Goal: Information Seeking & Learning: Learn about a topic

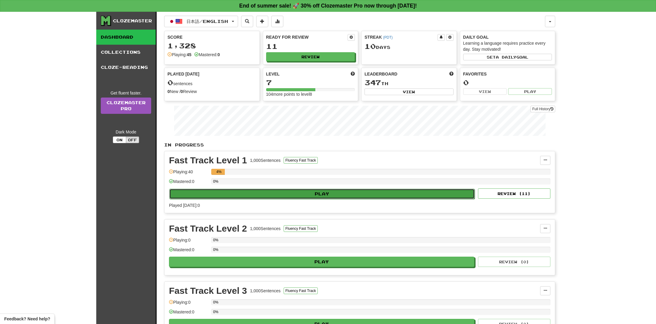
click at [314, 195] on button "Play" at bounding box center [321, 194] width 305 height 10
select select "**"
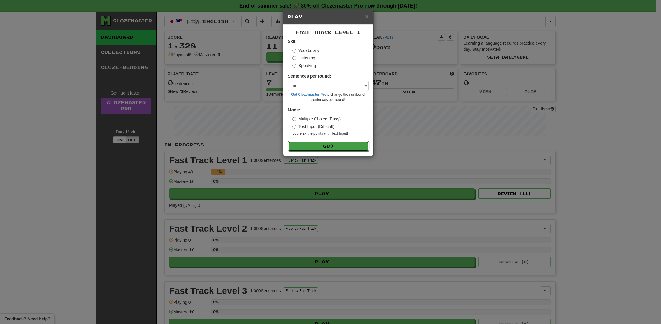
click at [321, 146] on button "Go" at bounding box center [328, 146] width 81 height 10
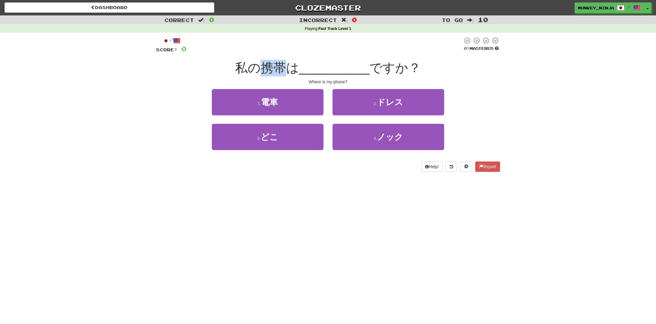
drag, startPoint x: 262, startPoint y: 64, endPoint x: 281, endPoint y: 71, distance: 19.9
click at [281, 71] on span "私の携帯は" at bounding box center [267, 68] width 64 height 14
click at [522, 101] on div "Correct : 0 Incorrect : 0 To go : 10 Playing : Fast Track Level 1 / Score: 0 0 …" at bounding box center [328, 97] width 656 height 165
click at [329, 177] on div "/ Score: 0 0 % Mastered 私の携帯は __________ ですか？ Where is my phone? 1 . 電車 2 . ドレス…" at bounding box center [328, 107] width 344 height 148
click at [262, 170] on div "Help! Report" at bounding box center [328, 166] width 344 height 10
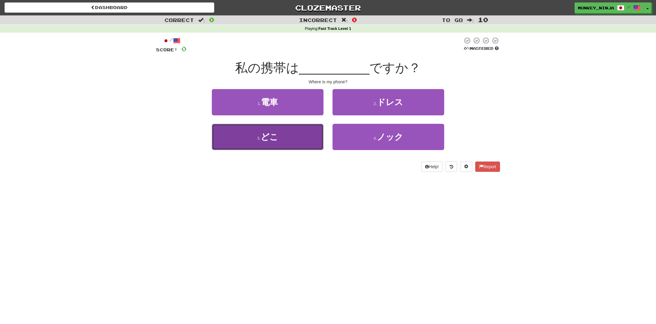
click at [293, 132] on button "3 . どこ" at bounding box center [268, 137] width 112 height 26
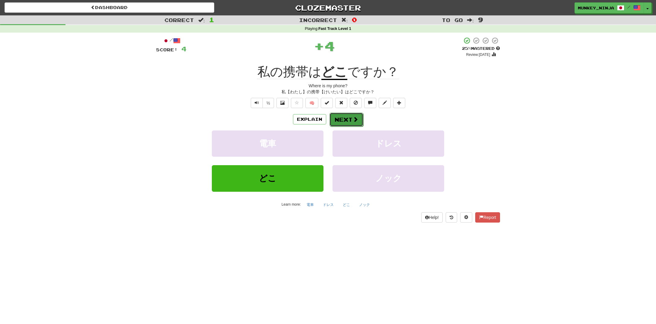
click at [352, 122] on button "Next" at bounding box center [347, 120] width 34 height 14
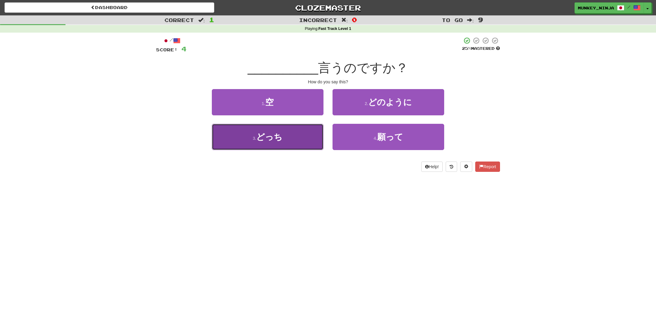
click at [294, 137] on button "3 . どっち" at bounding box center [268, 137] width 112 height 26
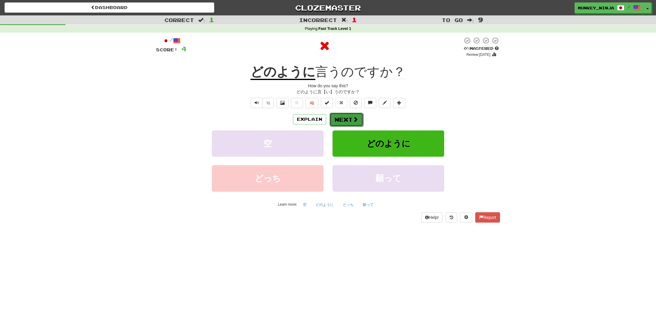
click at [344, 120] on button "Next" at bounding box center [347, 120] width 34 height 14
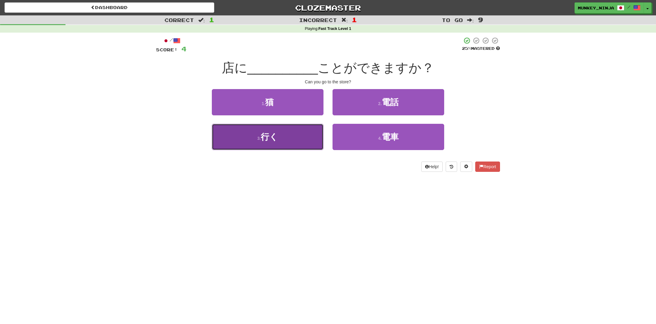
click at [275, 141] on span "行く" at bounding box center [269, 136] width 17 height 9
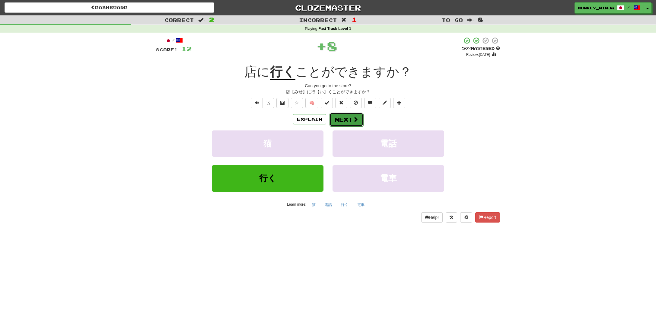
click at [349, 118] on button "Next" at bounding box center [347, 120] width 34 height 14
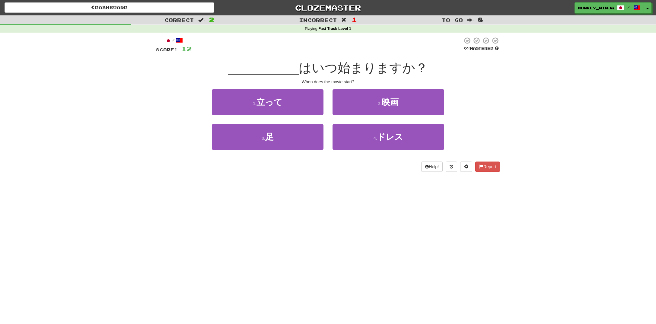
click at [242, 195] on div "Dashboard Clozemaster munkey_ninja / Toggle Dropdown Dashboard Leaderboard Acti…" at bounding box center [328, 162] width 656 height 324
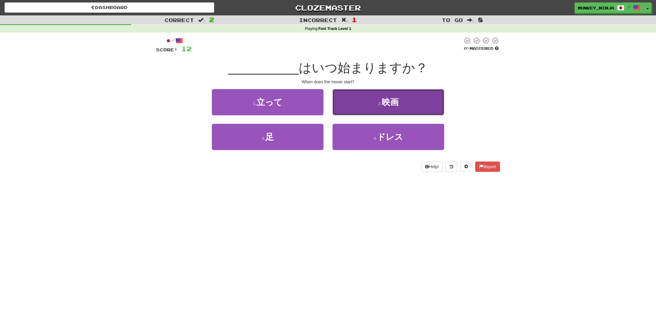
click at [393, 89] on button "2 . 映画" at bounding box center [389, 102] width 112 height 26
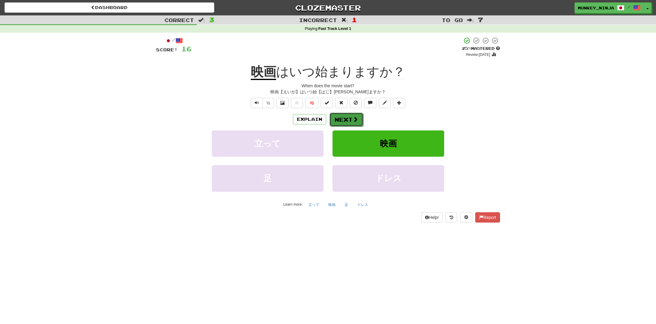
click at [349, 123] on button "Next" at bounding box center [347, 120] width 34 height 14
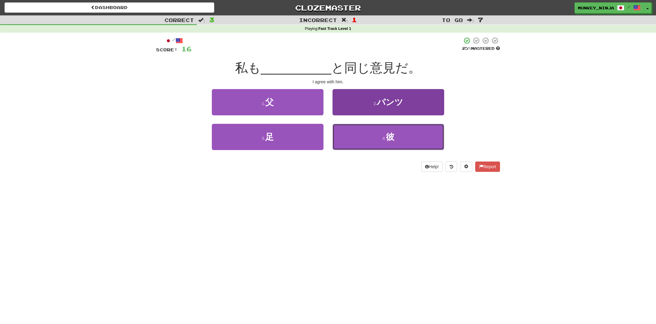
click at [379, 139] on button "4 . 彼" at bounding box center [389, 137] width 112 height 26
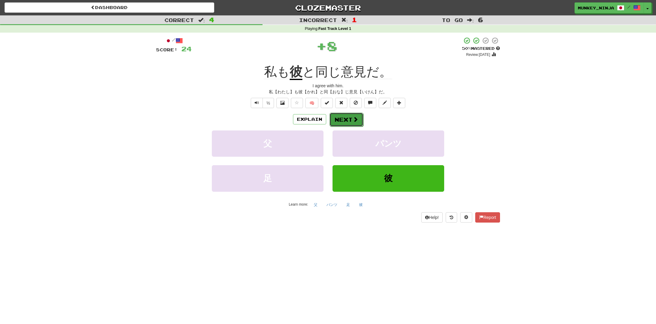
click at [350, 123] on button "Next" at bounding box center [347, 120] width 34 height 14
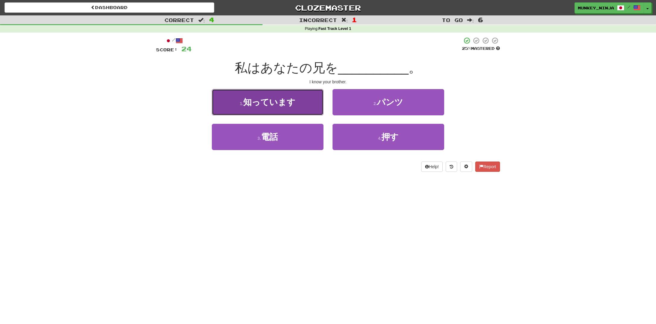
click at [285, 106] on span "知っています" at bounding box center [269, 101] width 52 height 9
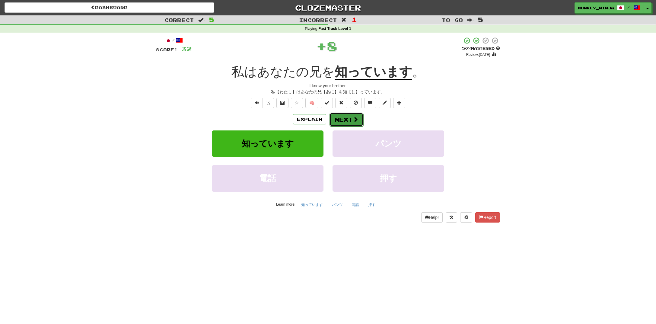
click at [354, 123] on button "Next" at bounding box center [347, 120] width 34 height 14
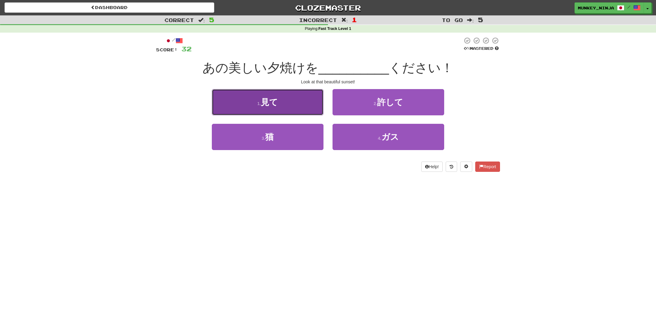
click at [289, 103] on button "1 . 見て" at bounding box center [268, 102] width 112 height 26
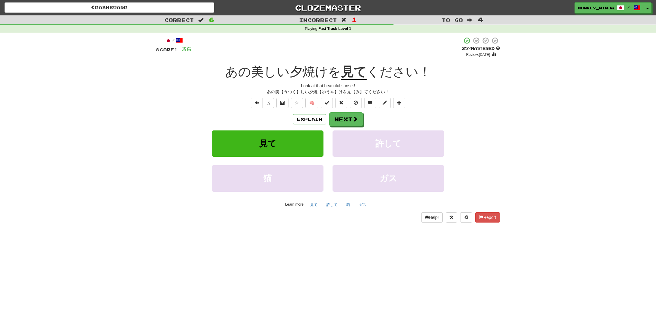
click at [184, 107] on div "½ 🧠" at bounding box center [328, 103] width 344 height 10
click at [337, 122] on button "Next" at bounding box center [347, 120] width 34 height 14
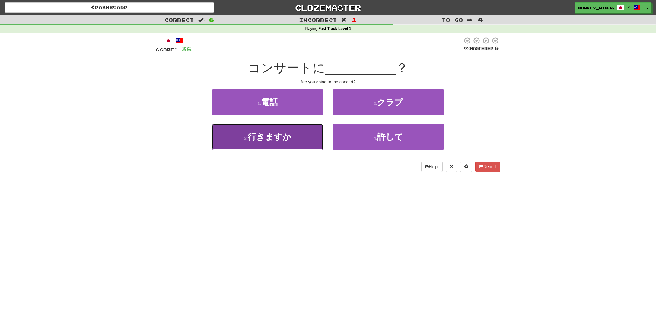
click at [295, 138] on button "3 . 行きますか" at bounding box center [268, 137] width 112 height 26
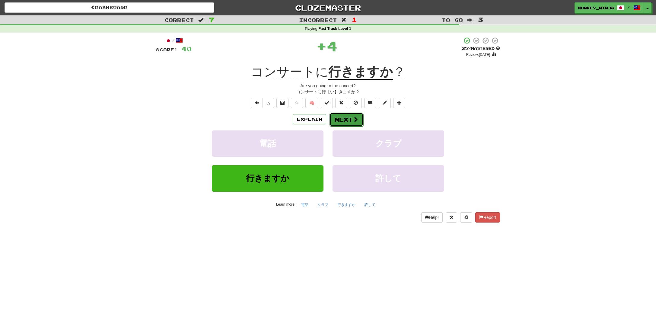
click at [352, 120] on button "Next" at bounding box center [347, 120] width 34 height 14
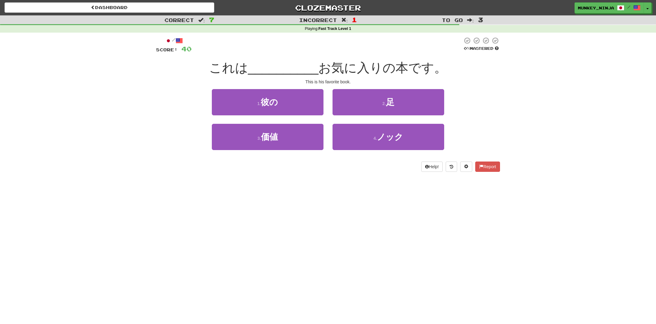
click at [174, 93] on div "1 . 彼の 2 . 足" at bounding box center [328, 106] width 362 height 35
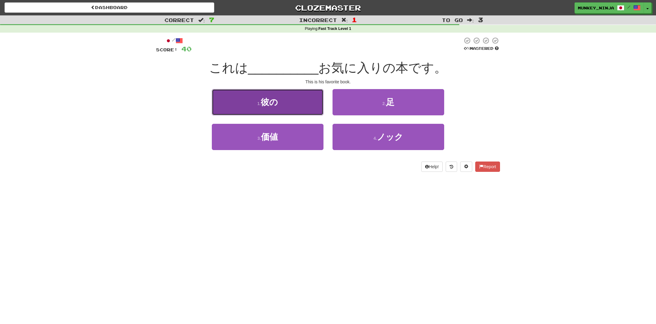
click at [255, 106] on button "1 . 彼の" at bounding box center [268, 102] width 112 height 26
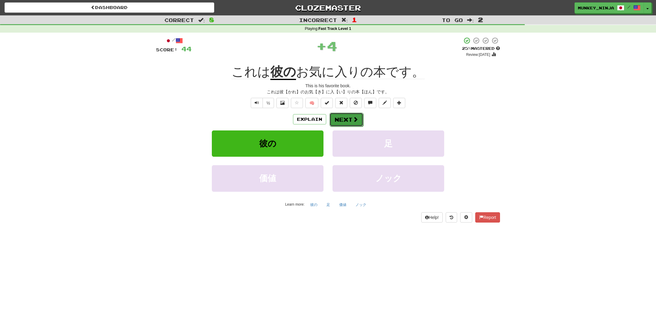
click at [353, 119] on span at bounding box center [355, 118] width 5 height 5
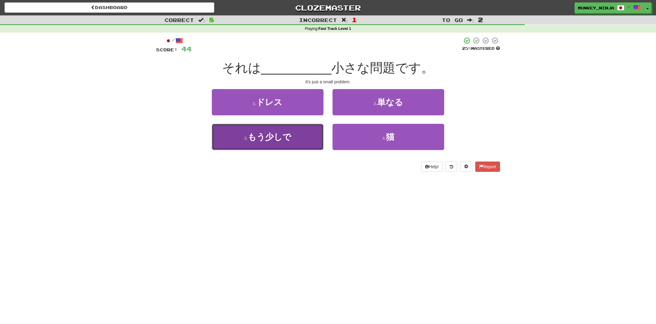
click at [273, 143] on button "3 . もう少しで" at bounding box center [268, 137] width 112 height 26
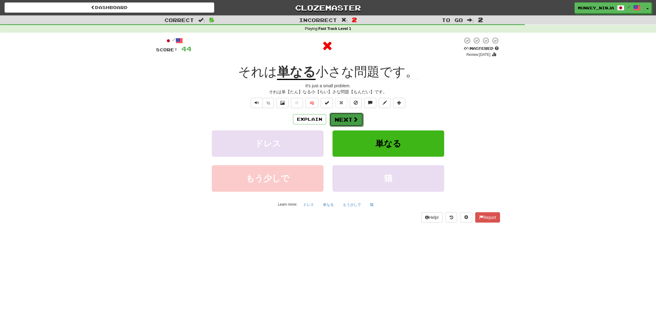
click at [345, 121] on button "Next" at bounding box center [347, 120] width 34 height 14
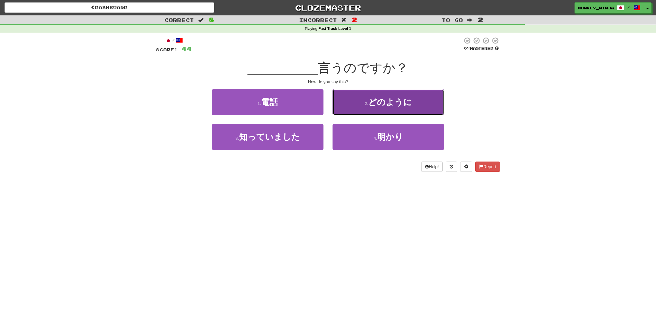
drag, startPoint x: 377, startPoint y: 112, endPoint x: 372, endPoint y: 112, distance: 4.5
click at [372, 112] on button "2 . どのように" at bounding box center [389, 102] width 112 height 26
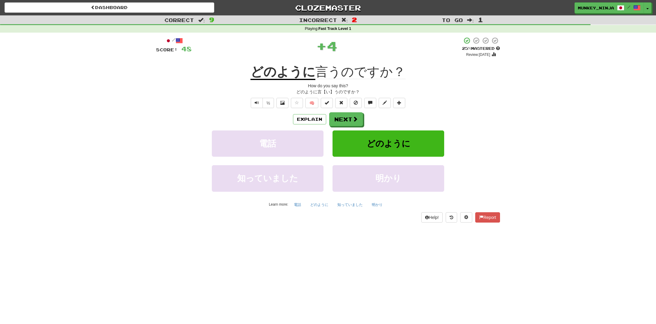
click at [340, 110] on div "/ Score: 48 + 4 25 % Mastered Review: 2025-08-22 どのように 言うのですか？ How do you say t…" at bounding box center [328, 129] width 344 height 185
click at [345, 116] on button "Next" at bounding box center [347, 120] width 34 height 14
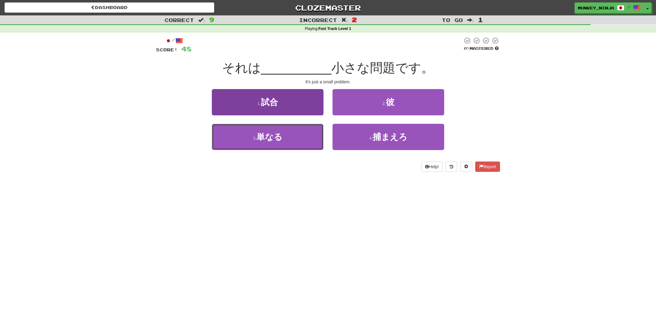
click at [280, 148] on button "3 . 単なる" at bounding box center [268, 137] width 112 height 26
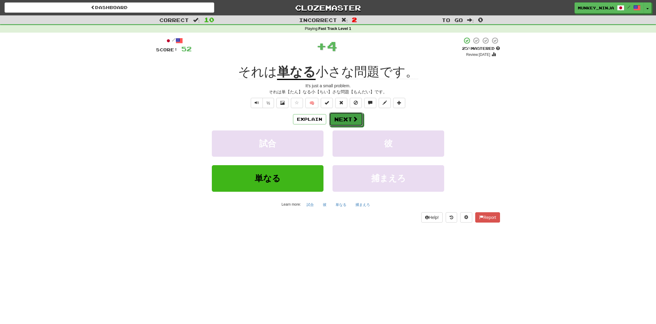
click at [354, 120] on span at bounding box center [354, 118] width 5 height 5
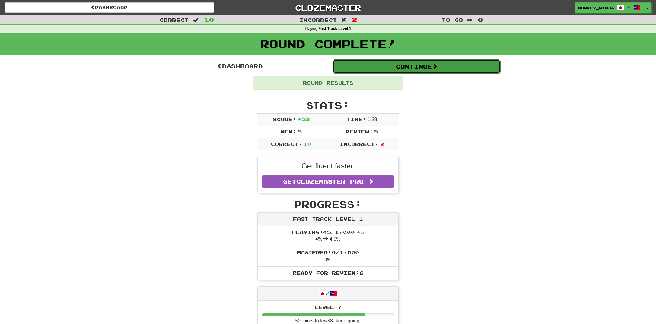
click at [363, 68] on button "Continue" at bounding box center [416, 66] width 167 height 14
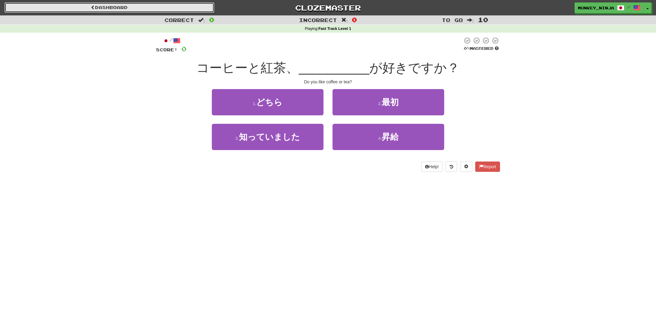
drag, startPoint x: 64, startPoint y: 5, endPoint x: 77, endPoint y: 9, distance: 13.4
click at [65, 5] on link "Dashboard" at bounding box center [110, 7] width 210 height 10
